Goal: Contribute content

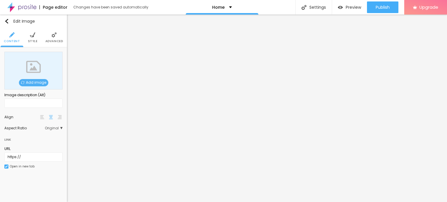
click at [31, 81] on span "Add image" at bounding box center [33, 82] width 29 height 7
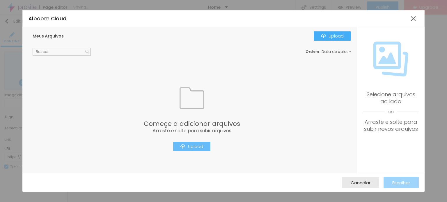
click at [190, 148] on div "Upload" at bounding box center [192, 146] width 23 height 5
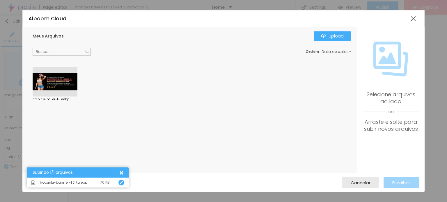
click at [61, 85] on div at bounding box center [55, 82] width 45 height 30
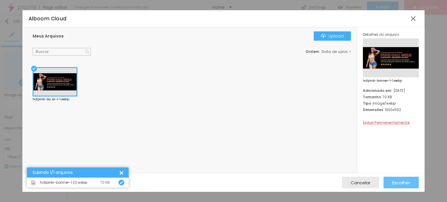
click at [402, 181] on span "Escolher" at bounding box center [402, 183] width 18 height 5
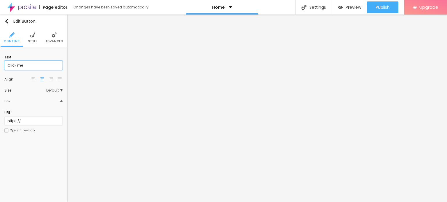
click at [30, 65] on input "Click me" at bounding box center [33, 65] width 58 height 9
paste input "WhatsApp :- ☎️ [PHONE_NUMBER]"
type input "WhatsApp :- ☎️ [PHONE_NUMBER]"
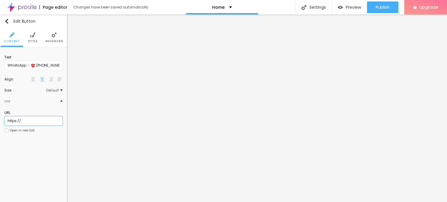
click at [23, 119] on input "https://" at bounding box center [33, 120] width 58 height 9
paste input "[DOMAIN_NAME][URL]"
type input "[URL][DOMAIN_NAME]"
click at [7, 130] on div at bounding box center [6, 131] width 4 height 4
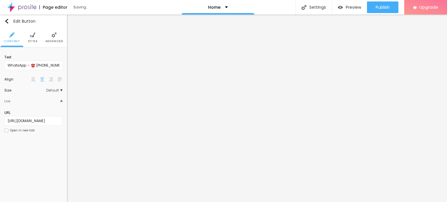
scroll to position [0, 0]
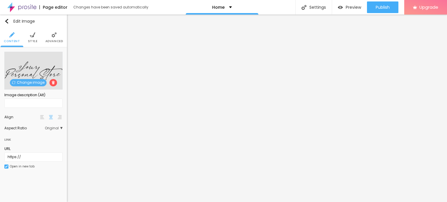
click at [29, 82] on span "Change image" at bounding box center [28, 82] width 37 height 7
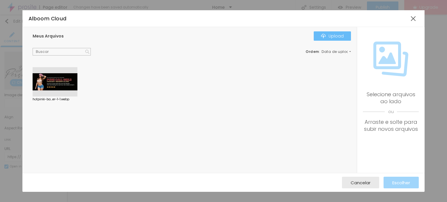
click at [326, 34] on div "Upload" at bounding box center [332, 36] width 23 height 5
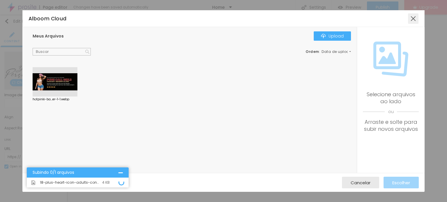
click at [414, 18] on div at bounding box center [413, 18] width 10 height 10
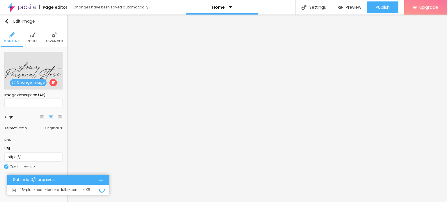
click at [101, 181] on div at bounding box center [101, 180] width 4 height 4
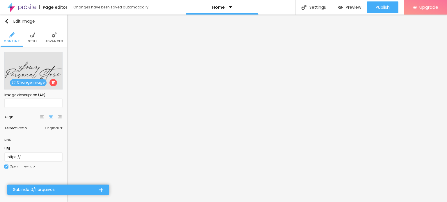
click at [28, 83] on span "Change image" at bounding box center [28, 82] width 37 height 7
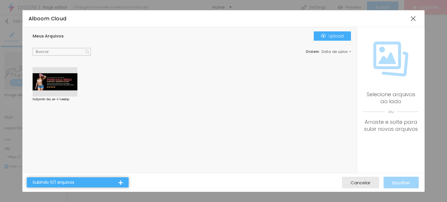
click at [123, 183] on div "Subindo 0/1 arquivos" at bounding box center [78, 183] width 102 height 10
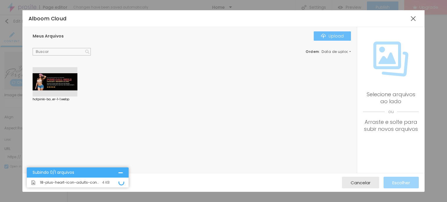
click at [324, 33] on button "Upload" at bounding box center [332, 35] width 37 height 9
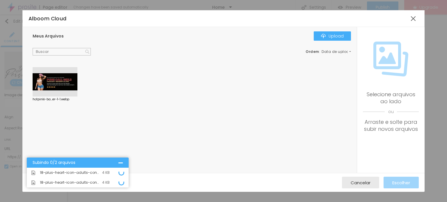
click at [70, 81] on div at bounding box center [55, 82] width 45 height 30
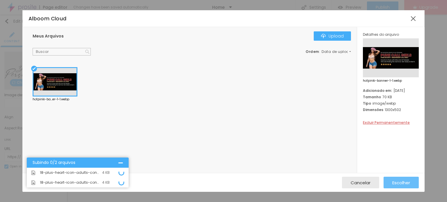
click at [393, 183] on span "Escolher" at bounding box center [402, 183] width 18 height 5
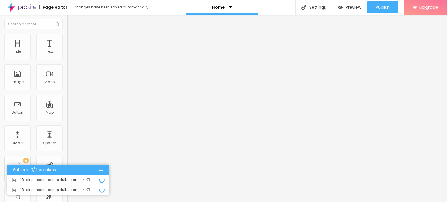
click at [22, 6] on img at bounding box center [21, 7] width 29 height 15
